Goal: Complete application form: Complete application form

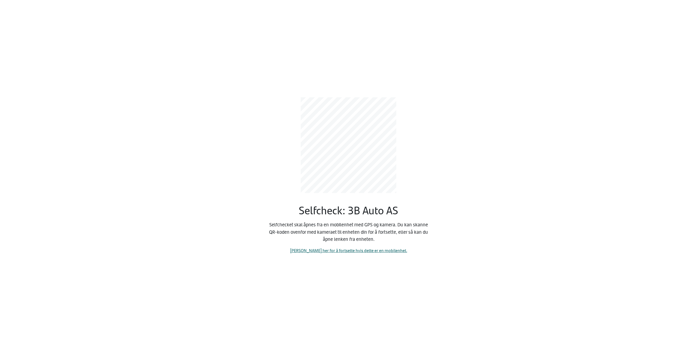
click at [325, 250] on link "[PERSON_NAME] her for å fortsette hvis dette er en mobilenhet." at bounding box center [348, 250] width 117 height 6
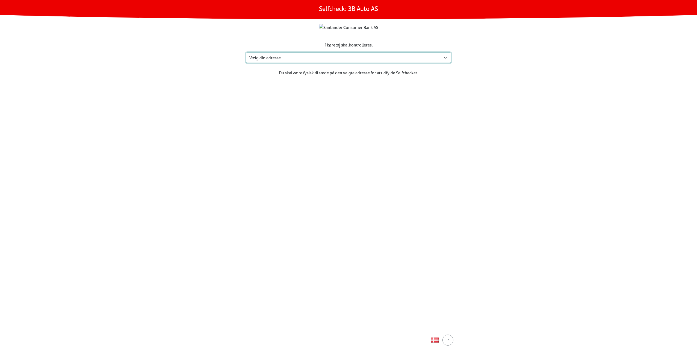
click at [323, 63] on select "Vælg din adresse [STREET_ADDRESS] Furland ved [GEOGRAPHIC_DATA], 6390 VESTNES M…" at bounding box center [348, 57] width 205 height 10
select select "3303"
click at [246, 63] on select "Vælg din adresse [STREET_ADDRESS] Furland ved [GEOGRAPHIC_DATA], 6390 VESTNES M…" at bounding box center [348, 57] width 205 height 10
click at [345, 341] on div "Fortsæt" at bounding box center [348, 339] width 24 height 7
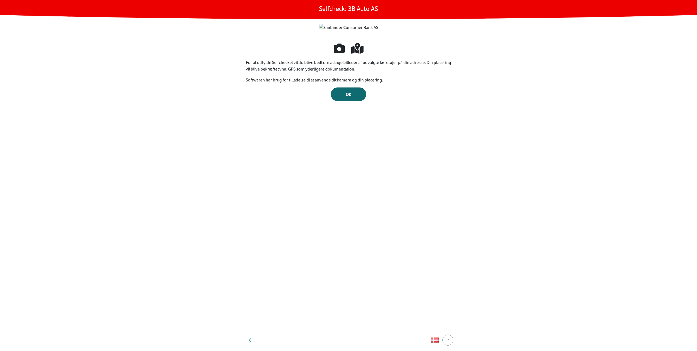
click at [344, 101] on button "OK" at bounding box center [348, 94] width 35 height 14
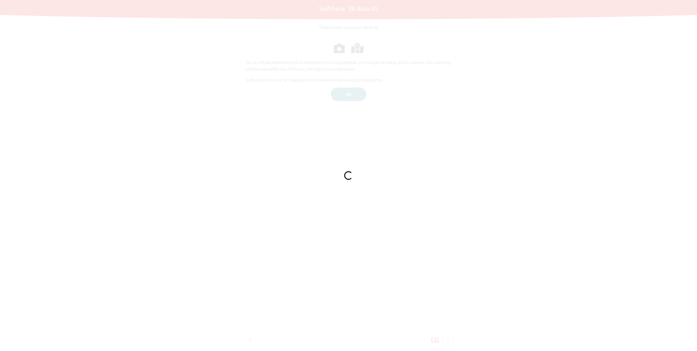
click at [350, 230] on div at bounding box center [348, 175] width 697 height 351
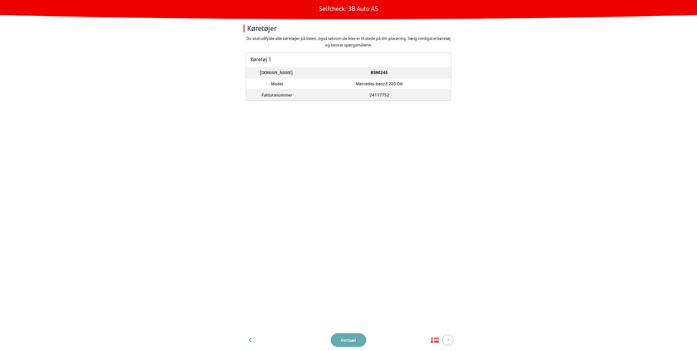
click at [319, 92] on td "24117752" at bounding box center [378, 94] width 143 height 11
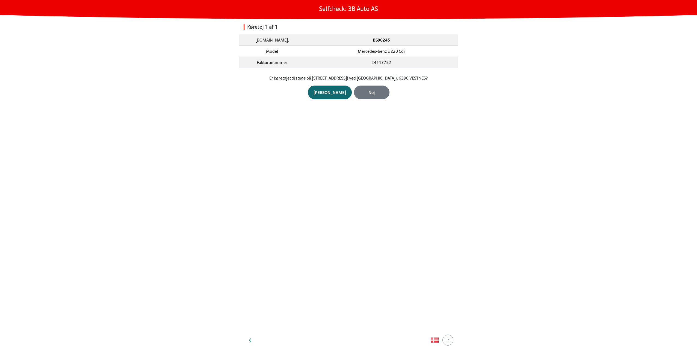
click at [322, 93] on div "Ja" at bounding box center [329, 92] width 32 height 7
click at [341, 91] on div "Åbn kamera" at bounding box center [348, 90] width 22 height 7
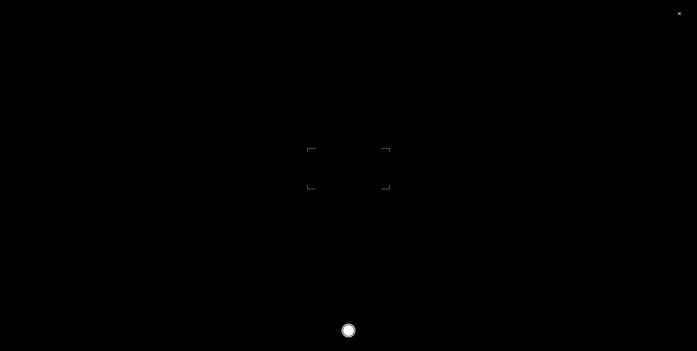
click at [344, 327] on button at bounding box center [349, 330] width 14 height 14
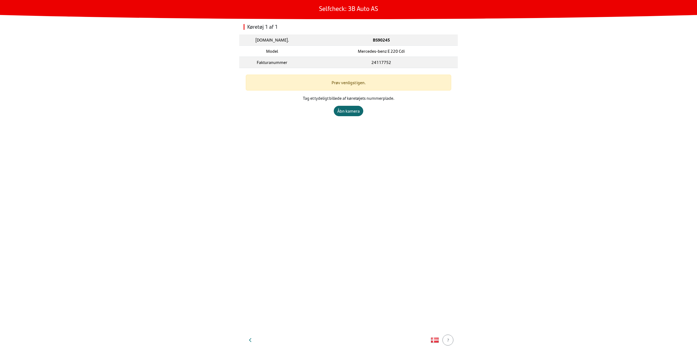
click at [348, 111] on div "Åbn kamera" at bounding box center [348, 111] width 22 height 7
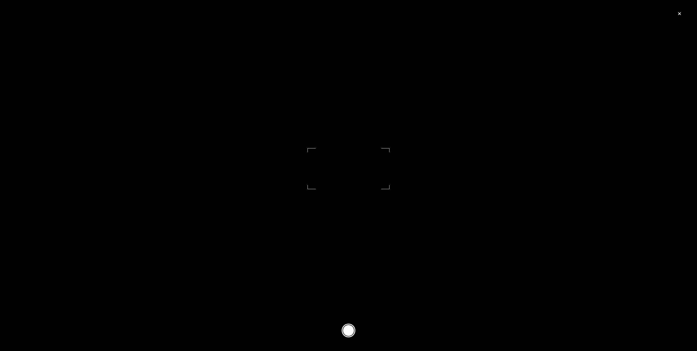
click at [341, 336] on footer at bounding box center [348, 330] width 697 height 41
click at [350, 329] on button at bounding box center [349, 330] width 14 height 14
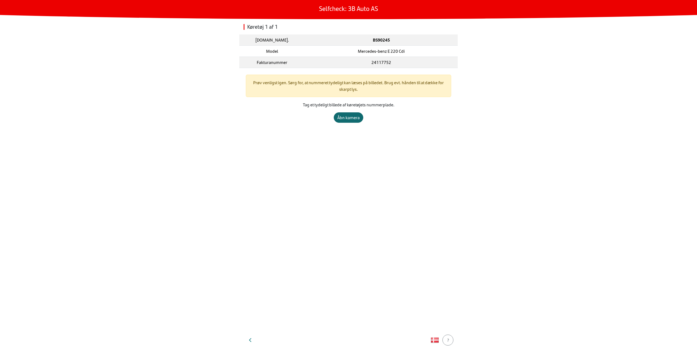
click at [354, 116] on div "Åbn kamera" at bounding box center [348, 117] width 22 height 7
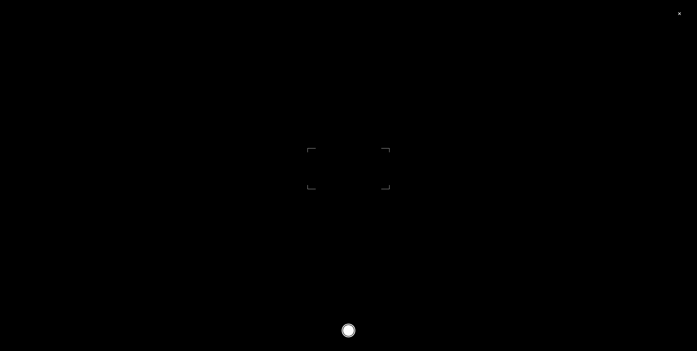
click at [353, 334] on button at bounding box center [349, 330] width 14 height 14
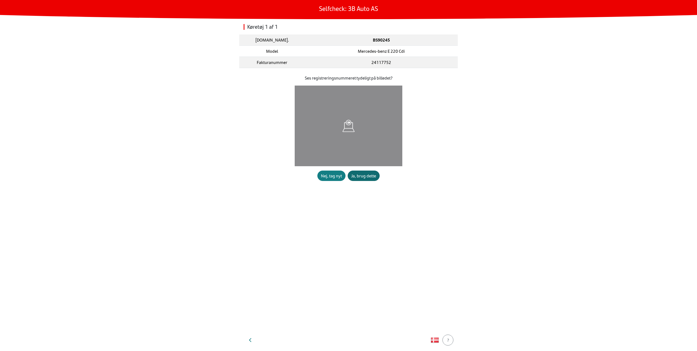
click at [364, 171] on button "Ja, brug dette" at bounding box center [364, 175] width 32 height 10
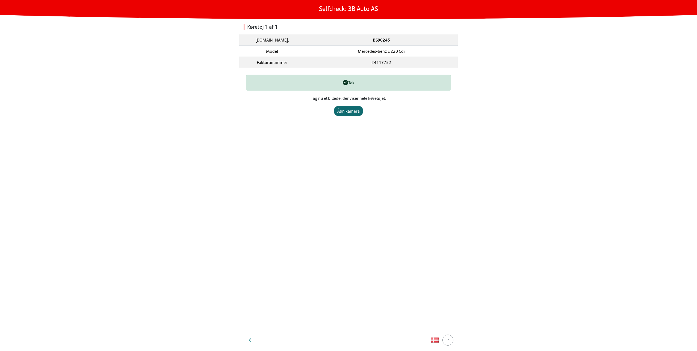
click at [354, 112] on div "Åbn kamera" at bounding box center [348, 111] width 22 height 7
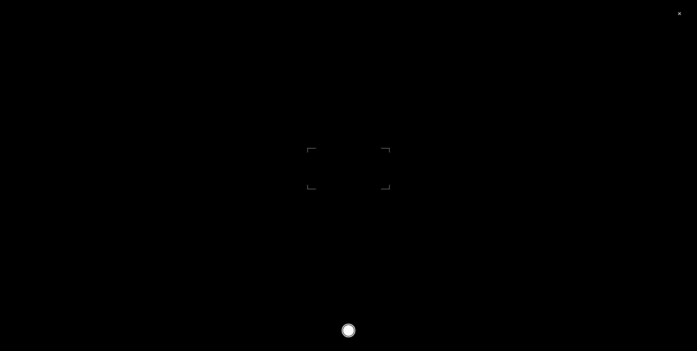
click at [348, 329] on button at bounding box center [349, 330] width 14 height 14
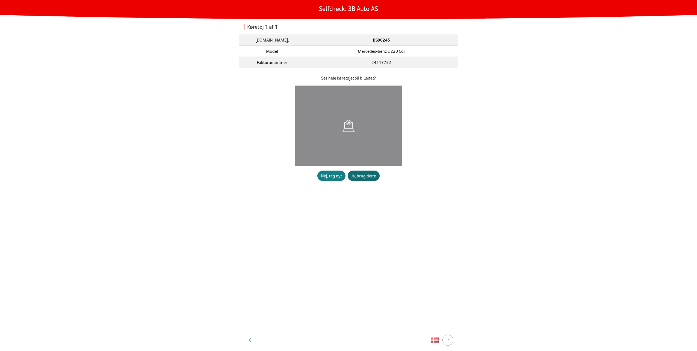
click at [371, 174] on div "Ja, brug dette" at bounding box center [363, 175] width 25 height 7
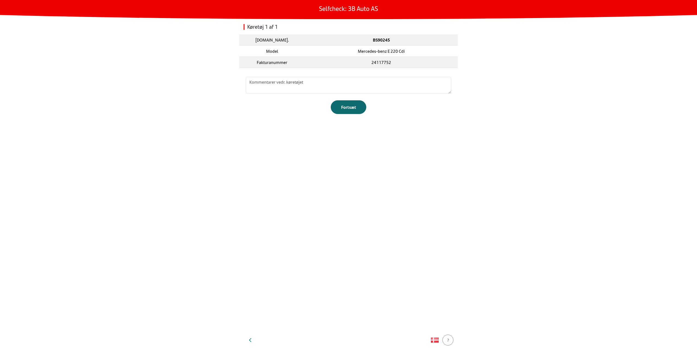
click at [353, 110] on button "Fortsæt" at bounding box center [348, 107] width 35 height 14
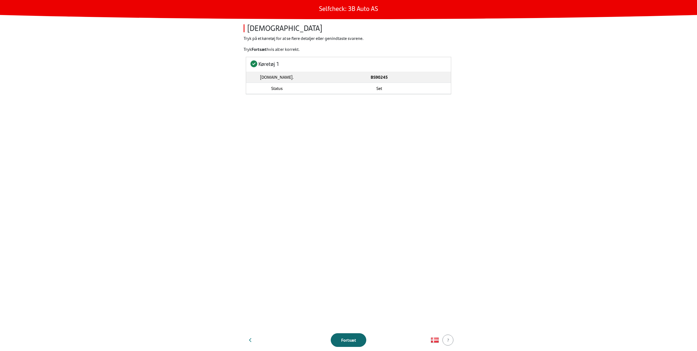
click at [344, 334] on button "Fortsæt" at bounding box center [348, 340] width 35 height 14
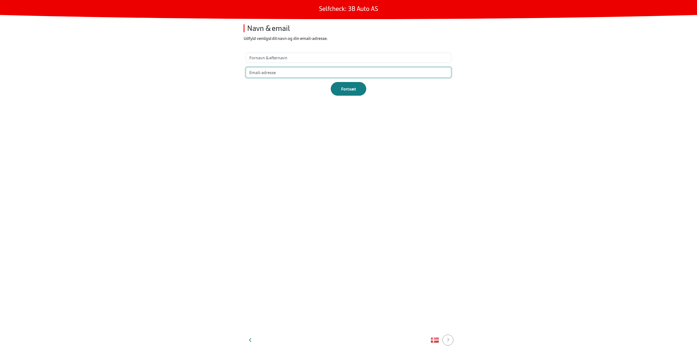
drag, startPoint x: 292, startPoint y: 80, endPoint x: 282, endPoint y: 71, distance: 13.5
click at [282, 71] on input "email" at bounding box center [348, 72] width 205 height 10
click at [277, 58] on input "text" at bounding box center [348, 57] width 205 height 10
type input "test testesen"
type input "test@example.com"
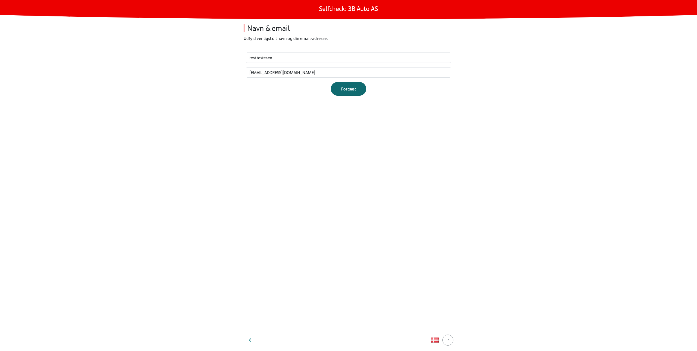
click at [350, 90] on div "Fortsæt" at bounding box center [348, 88] width 24 height 7
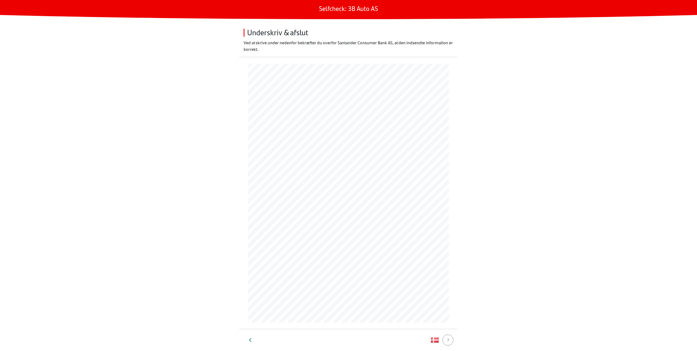
click at [448, 247] on section at bounding box center [348, 193] width 218 height 272
click at [347, 340] on div "Afslut Selfcheck" at bounding box center [348, 339] width 31 height 7
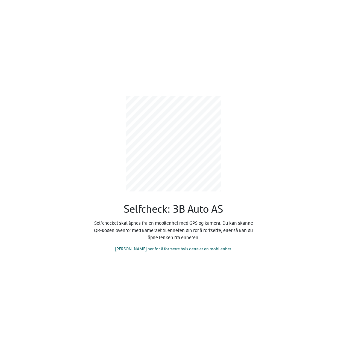
click at [173, 249] on link "[PERSON_NAME] her for å fortsette hvis dette er en mobilenhet." at bounding box center [173, 249] width 117 height 6
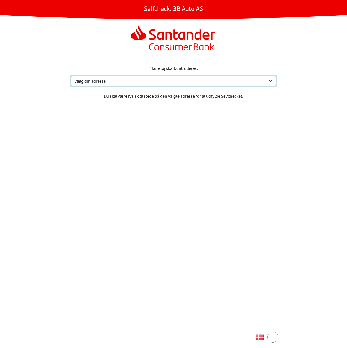
click at [197, 81] on select "Vælg din adresse [STREET_ADDRESS] Furland ved [GEOGRAPHIC_DATA], 6390 VESTNES M…" at bounding box center [173, 81] width 205 height 10
select select "3303"
click at [71, 76] on select "Vælg din adresse [STREET_ADDRESS] Furland ved [GEOGRAPHIC_DATA], 6390 VESTNES M…" at bounding box center [173, 81] width 205 height 10
